Goal: Task Accomplishment & Management: Use online tool/utility

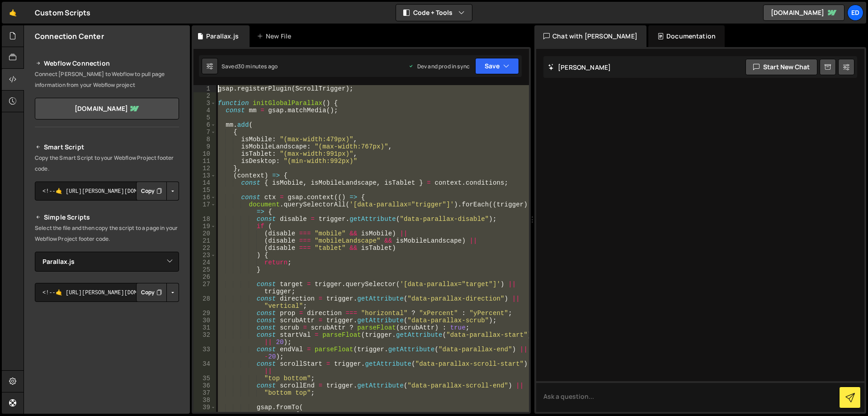
select select "45665"
click at [216, 85] on div "gsap . registerPlugin ( ScrollTrigger ) ; function initGlobalParallax ( ) { con…" at bounding box center [372, 248] width 313 height 327
type textarea "gsap.registerPlugin(ScrollTrigger);"
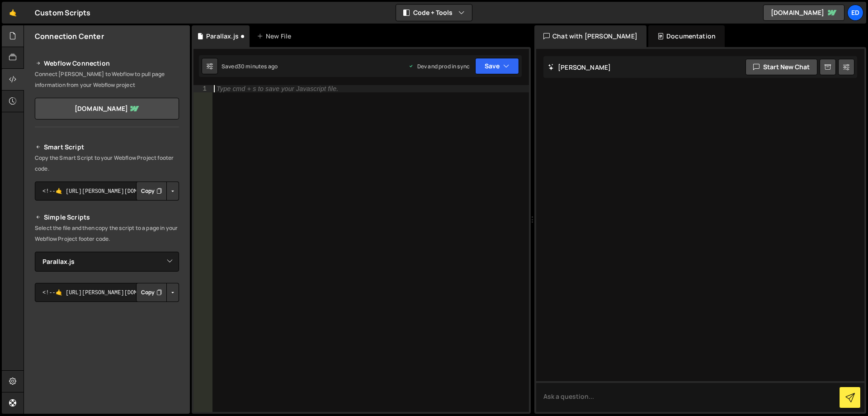
click at [5, 39] on div at bounding box center [13, 36] width 22 height 22
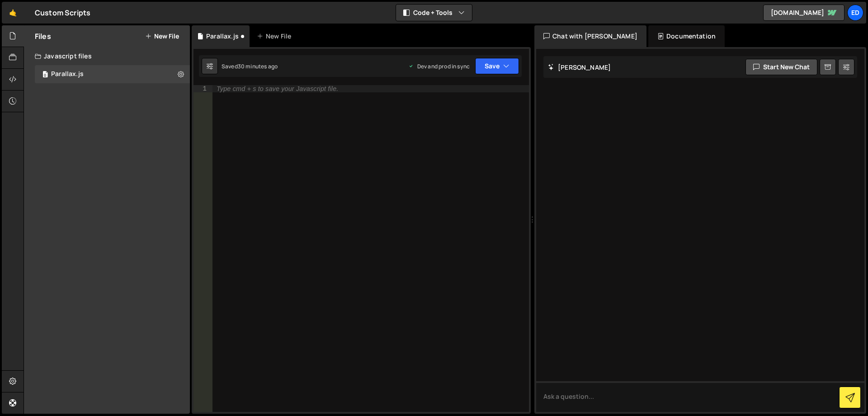
click at [131, 112] on div "Files New File Create your first file Get started by starting a Javascript or C…" at bounding box center [107, 219] width 166 height 388
click at [176, 76] on button at bounding box center [181, 74] width 16 height 16
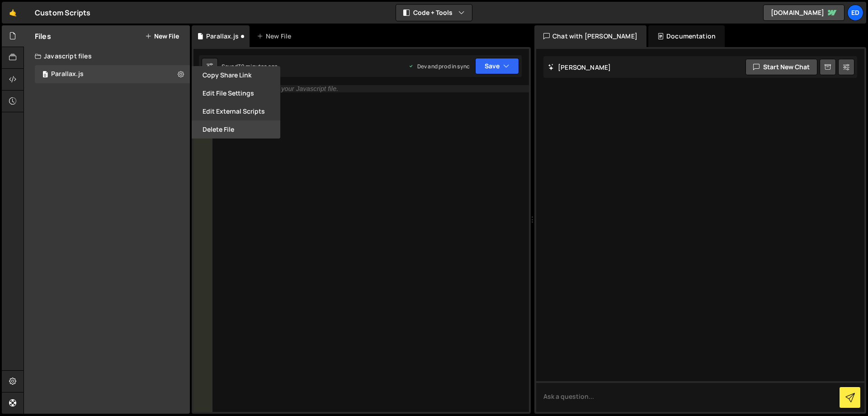
click at [231, 131] on button "Delete File" at bounding box center [236, 129] width 89 height 18
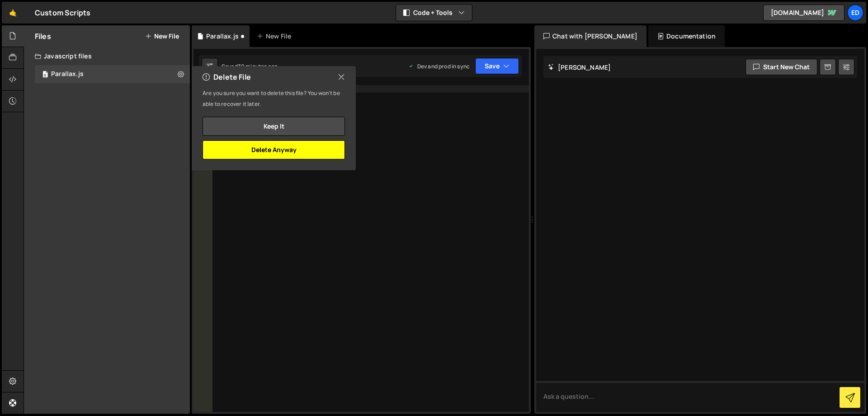
click at [251, 152] on button "Delete Anyway" at bounding box center [274, 149] width 142 height 19
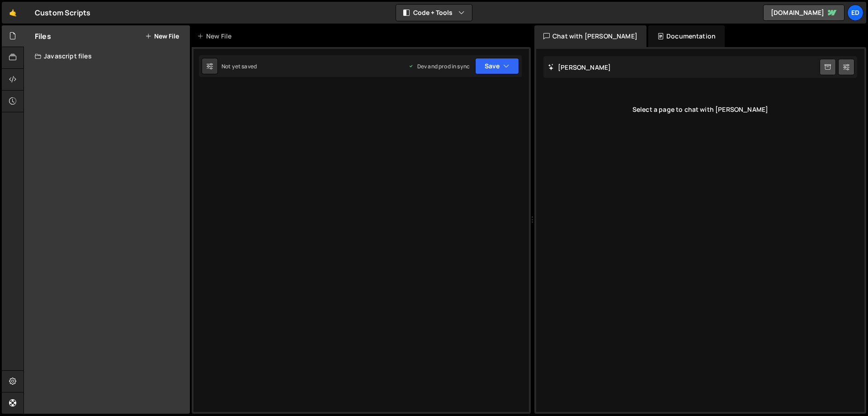
click at [140, 74] on div "Files New File Create your first file Get started by starting a Javascript or C…" at bounding box center [107, 219] width 166 height 388
click at [358, 89] on div "Type cmd + s to save your Javascript file. XXXXXXXXXXXXXXXXXXXXXXXXXXXXXXXXXXXX…" at bounding box center [361, 230] width 339 height 366
click at [301, 146] on div "Type cmd + s to save your Javascript file. XXXXXXXXXXXXXXXXXXXXXXXXXXXXXXXXXXXX…" at bounding box center [361, 230] width 339 height 366
click at [164, 38] on button "New File" at bounding box center [162, 36] width 34 height 7
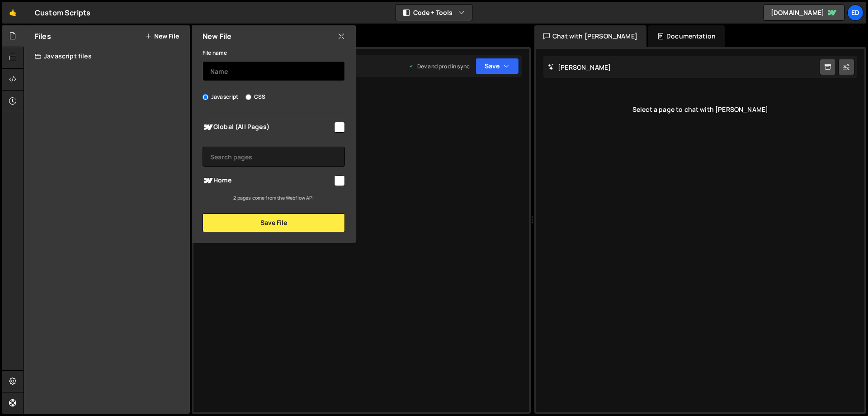
click at [255, 72] on input "text" at bounding box center [274, 71] width 142 height 20
type input "Sticky [PERSON_NAME] Scroll Effect"
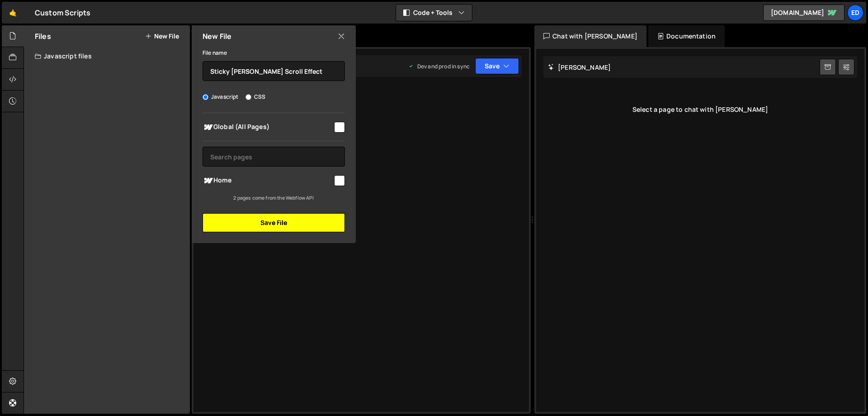
click at [273, 221] on button "Save File" at bounding box center [274, 222] width 142 height 19
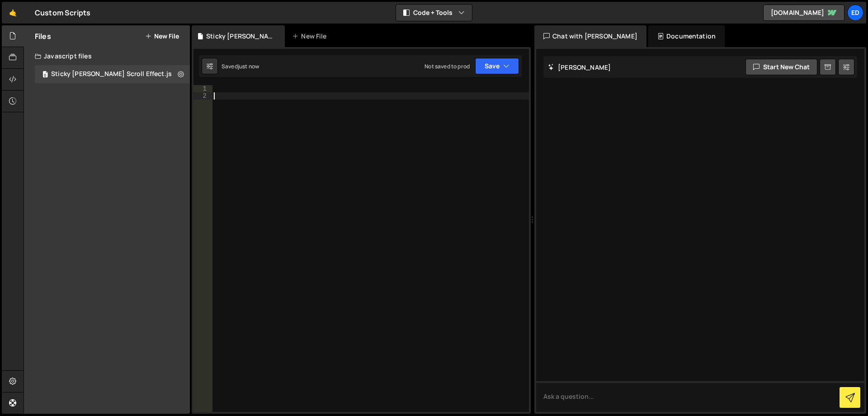
click at [258, 102] on div at bounding box center [370, 255] width 317 height 341
click at [249, 90] on div at bounding box center [370, 255] width 317 height 341
paste textarea "});"
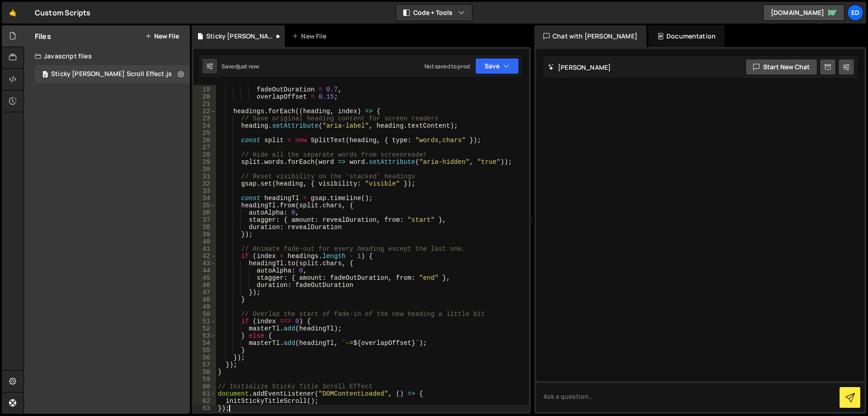
scroll to position [137, 0]
click at [491, 63] on button "Save" at bounding box center [497, 66] width 44 height 16
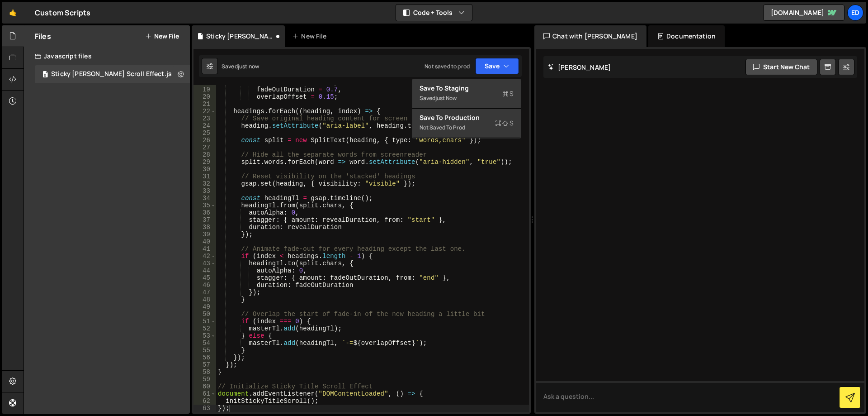
click at [348, 87] on div "const revealDuration = 0.7 , fadeOutDuration = 0.7 , overlapOffset = 0.15 ; hea…" at bounding box center [372, 249] width 313 height 341
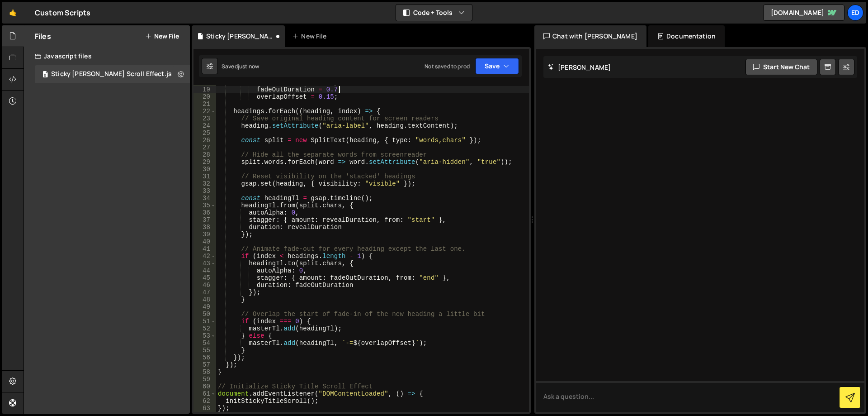
type textarea "fadeOutDuration = 0.7,"
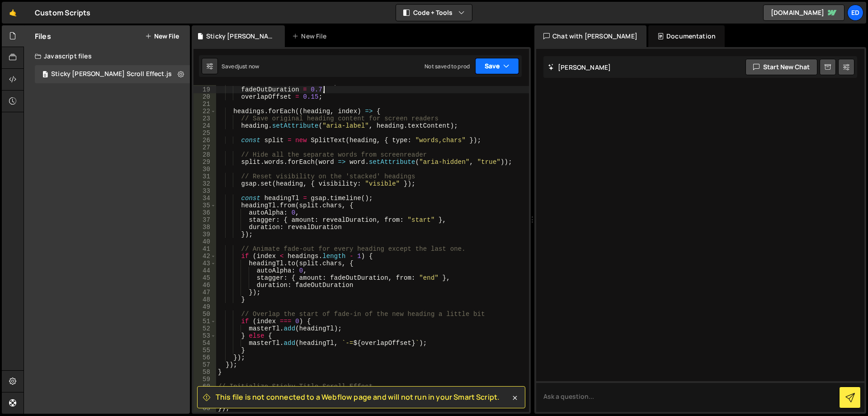
click at [512, 71] on button "Save" at bounding box center [497, 66] width 44 height 16
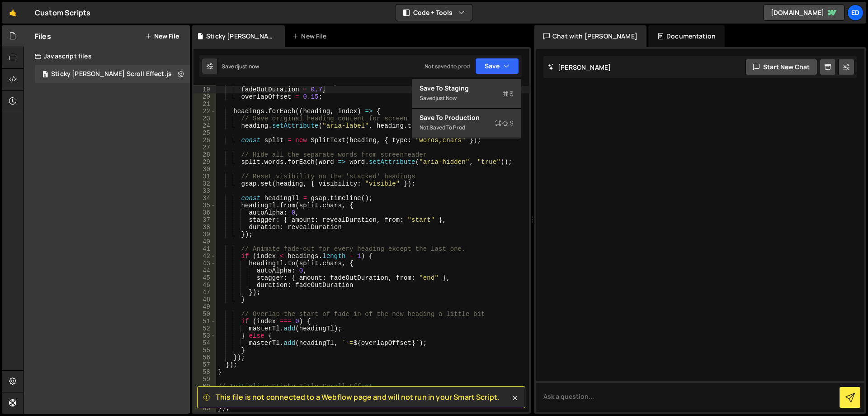
click at [394, 73] on div "Saved just now Not saved to prod Upgrade to Edit Save Save to Staging S Saved j…" at bounding box center [360, 66] width 323 height 22
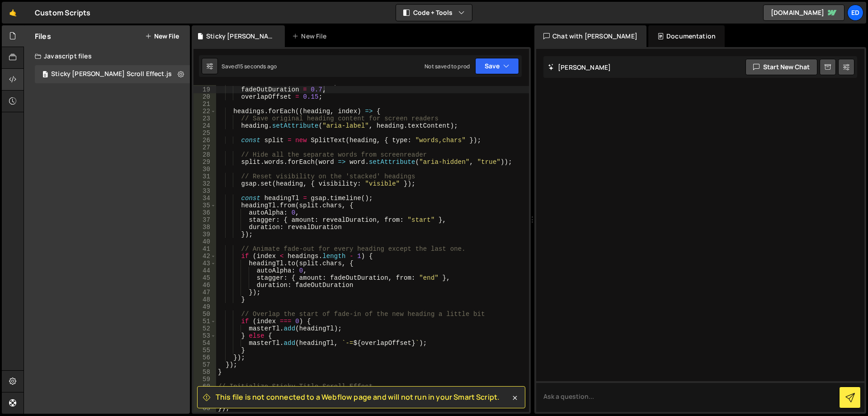
click at [18, 83] on div at bounding box center [13, 80] width 22 height 22
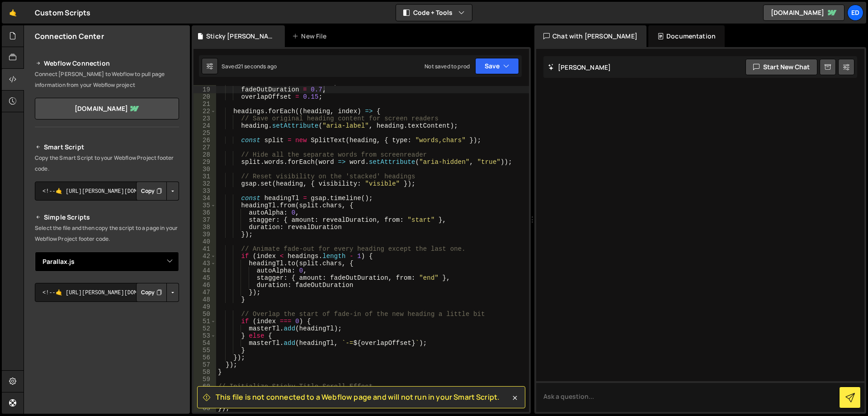
click at [35, 251] on select "Select File Parallax.js Sticky Tittle Scroll Effect.js" at bounding box center [107, 261] width 144 height 20
select select "45667"
click option "Sticky [PERSON_NAME] Scroll Effect.js" at bounding box center [0, 0] width 0 height 0
click at [134, 273] on div "Smart Script Copy the Smart Script to your Webflow Project footer code. <!--🤙 h…" at bounding box center [107, 315] width 144 height 346
click at [35, 251] on select "Select File Parallax.js Sticky Tittle Scroll Effect.js" at bounding box center [107, 261] width 144 height 20
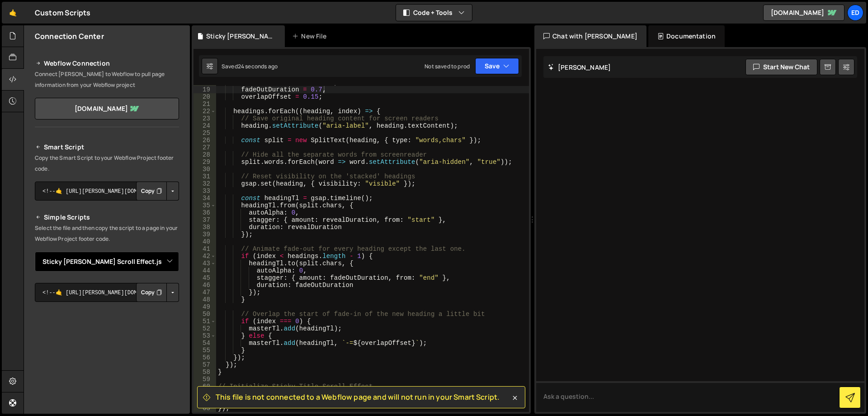
click option "Sticky [PERSON_NAME] Scroll Effect.js" at bounding box center [0, 0] width 0 height 0
click at [175, 296] on button "Button group with nested dropdown" at bounding box center [172, 292] width 13 height 19
click at [158, 309] on link "Copy Staging js" at bounding box center [141, 309] width 75 height 13
click at [10, 43] on div at bounding box center [13, 36] width 22 height 22
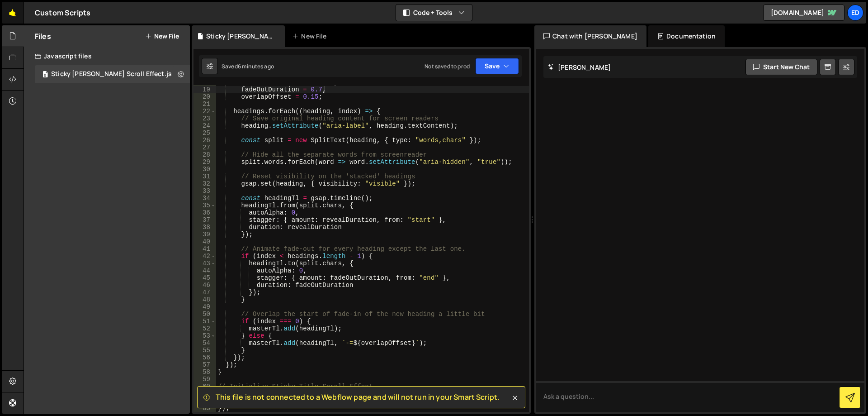
click at [12, 12] on link "🤙" at bounding box center [13, 13] width 22 height 22
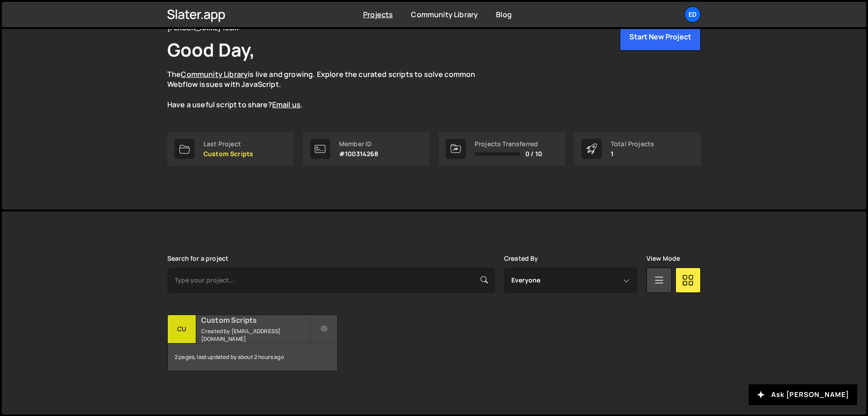
scroll to position [50, 0]
click at [322, 332] on icon at bounding box center [324, 328] width 6 height 9
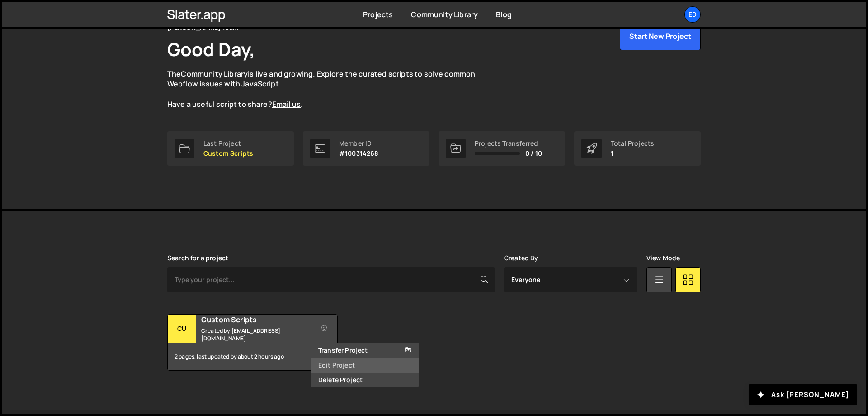
click at [377, 367] on link "Edit Project" at bounding box center [365, 365] width 108 height 14
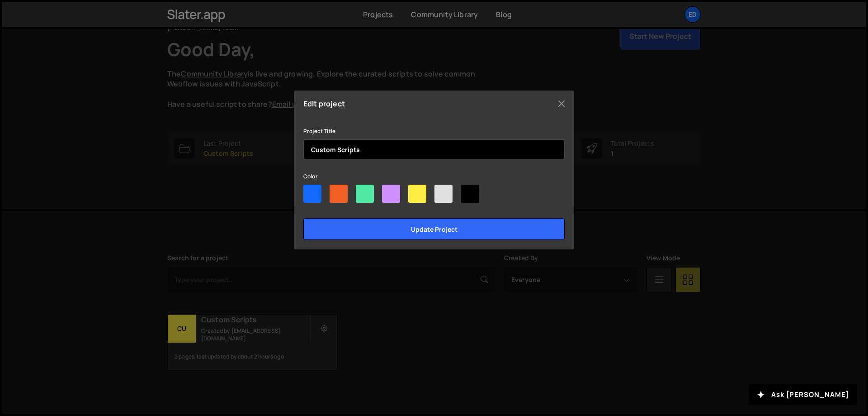
click at [309, 151] on input "Custom Scripts" at bounding box center [433, 149] width 261 height 20
type input "4wbiotech Custom Scripts"
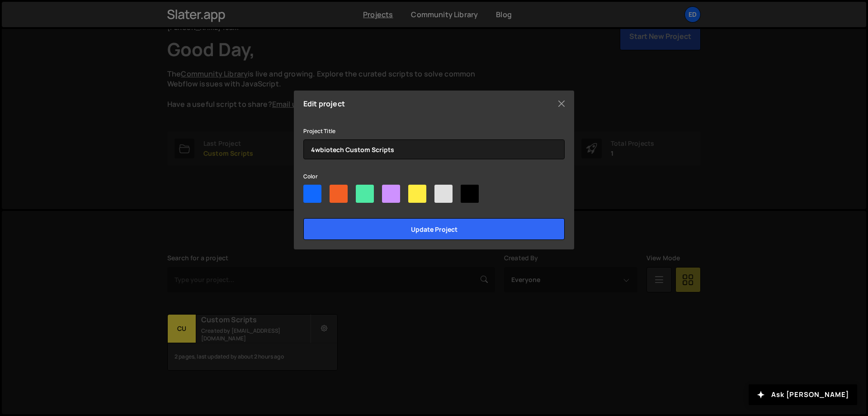
click at [370, 195] on div at bounding box center [365, 194] width 18 height 18
click at [362, 190] on input"] "radio" at bounding box center [359, 188] width 6 height 6
radio input"] "true"
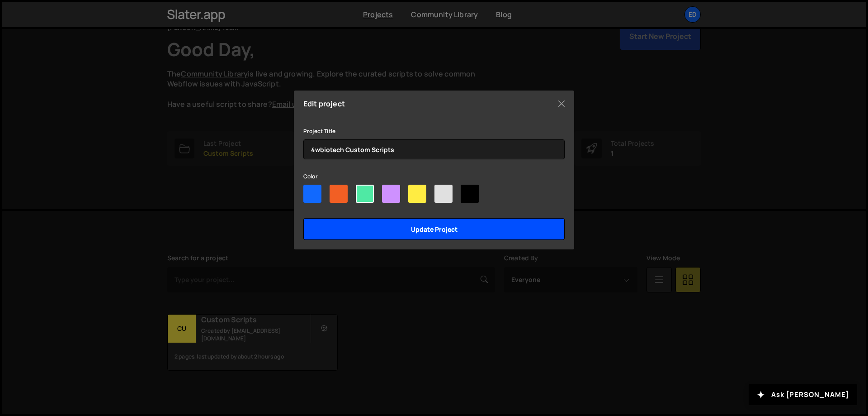
click at [384, 230] on input "Update project" at bounding box center [433, 229] width 261 height 22
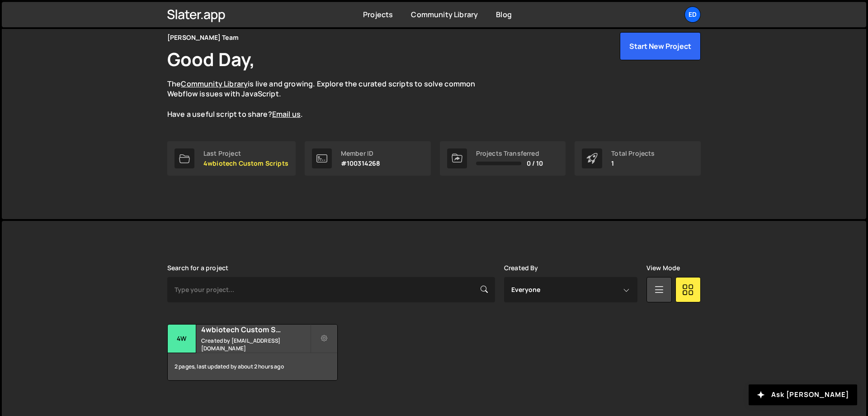
scroll to position [46, 0]
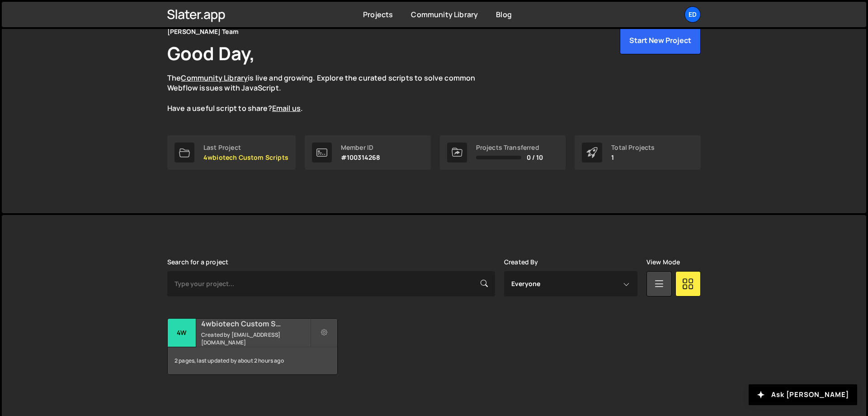
click at [273, 342] on small "Created by [EMAIL_ADDRESS][DOMAIN_NAME]" at bounding box center [255, 338] width 109 height 15
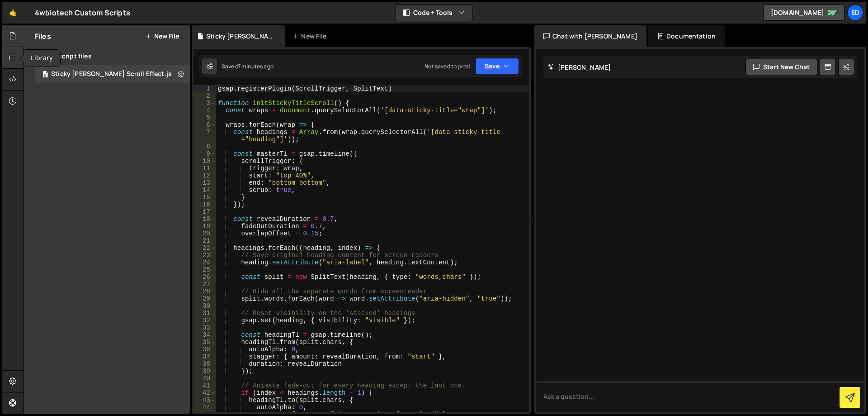
click at [11, 61] on icon at bounding box center [12, 57] width 7 height 10
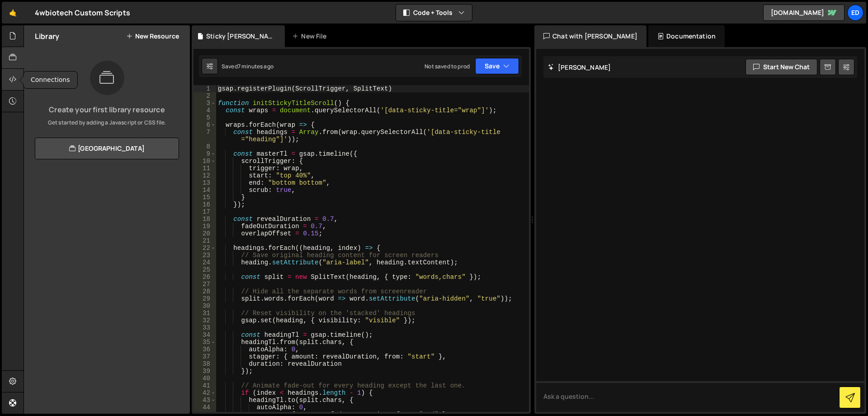
click at [14, 80] on icon at bounding box center [12, 79] width 7 height 10
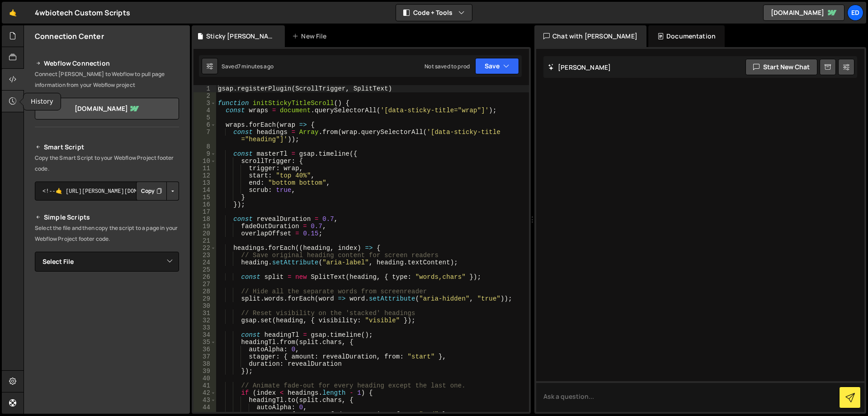
click at [15, 102] on icon at bounding box center [12, 101] width 7 height 10
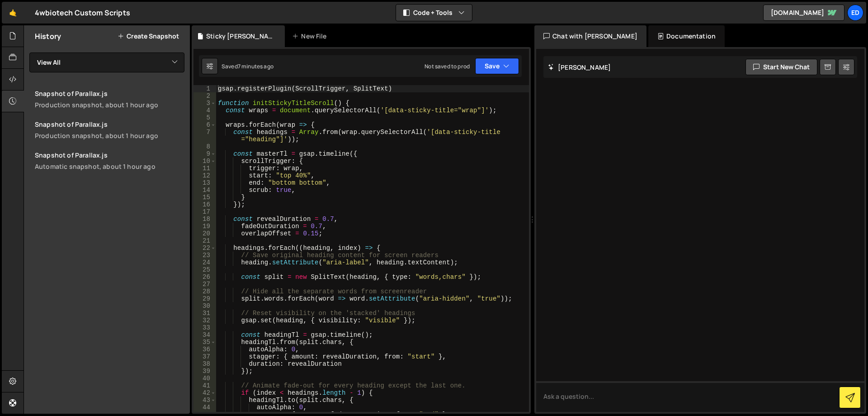
click at [52, 219] on div "History Create Snapshot View All Sticky [PERSON_NAME] Scroll Effect Snapshot of…" at bounding box center [107, 219] width 166 height 388
click at [29, 52] on select "View All Sticky [PERSON_NAME] Scroll Effect" at bounding box center [106, 62] width 155 height 20
click at [79, 251] on div "History Create Snapshot View All Sticky [PERSON_NAME] Scroll Effect Snapshot of…" at bounding box center [107, 219] width 166 height 388
click at [9, 34] on div at bounding box center [13, 36] width 22 height 22
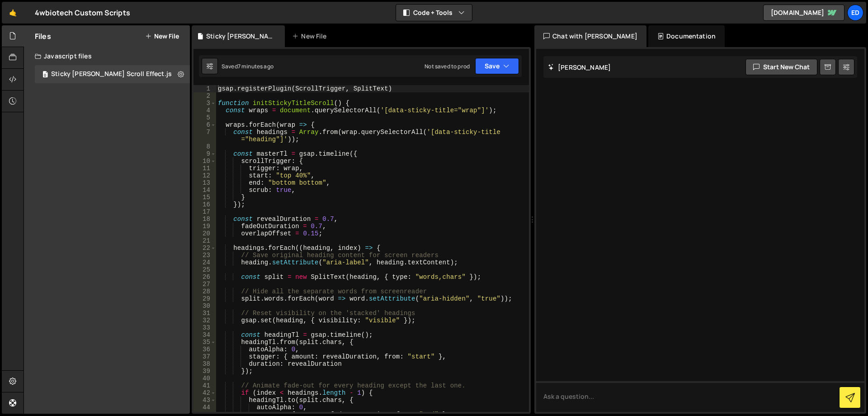
click at [67, 57] on div "Javascript files" at bounding box center [107, 56] width 166 height 18
click at [93, 255] on div "Files New File Javascript files 0 Sticky [PERSON_NAME] Scroll Effect.js 0 CSS f…" at bounding box center [107, 219] width 166 height 388
click at [11, 17] on link "🤙" at bounding box center [13, 13] width 22 height 22
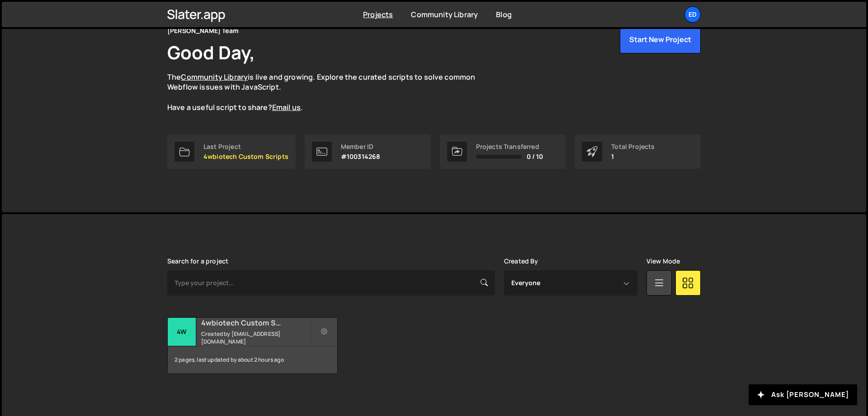
scroll to position [50, 0]
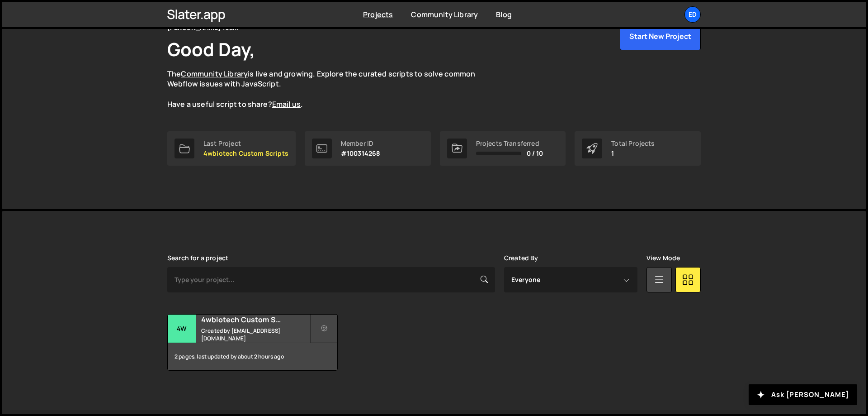
click at [319, 329] on button at bounding box center [324, 328] width 27 height 29
click at [389, 319] on div "Transfer Project Edit Project Delete Project 4w 4wbiotech Custom Scripts Create…" at bounding box center [434, 342] width 534 height 57
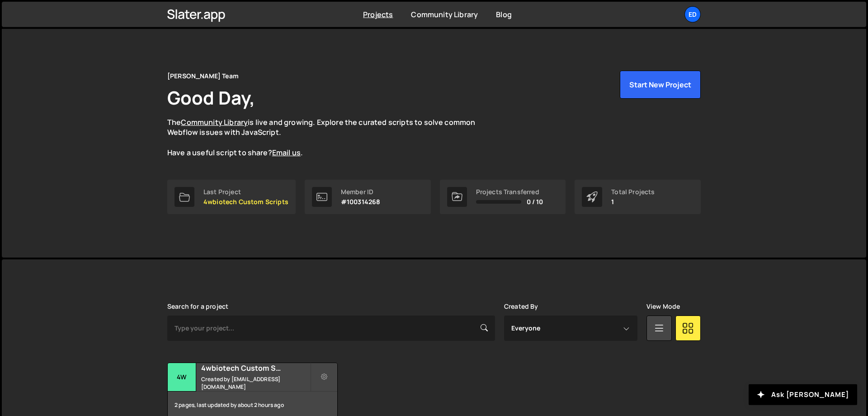
scroll to position [0, 0]
